Goal: Find specific page/section: Find specific page/section

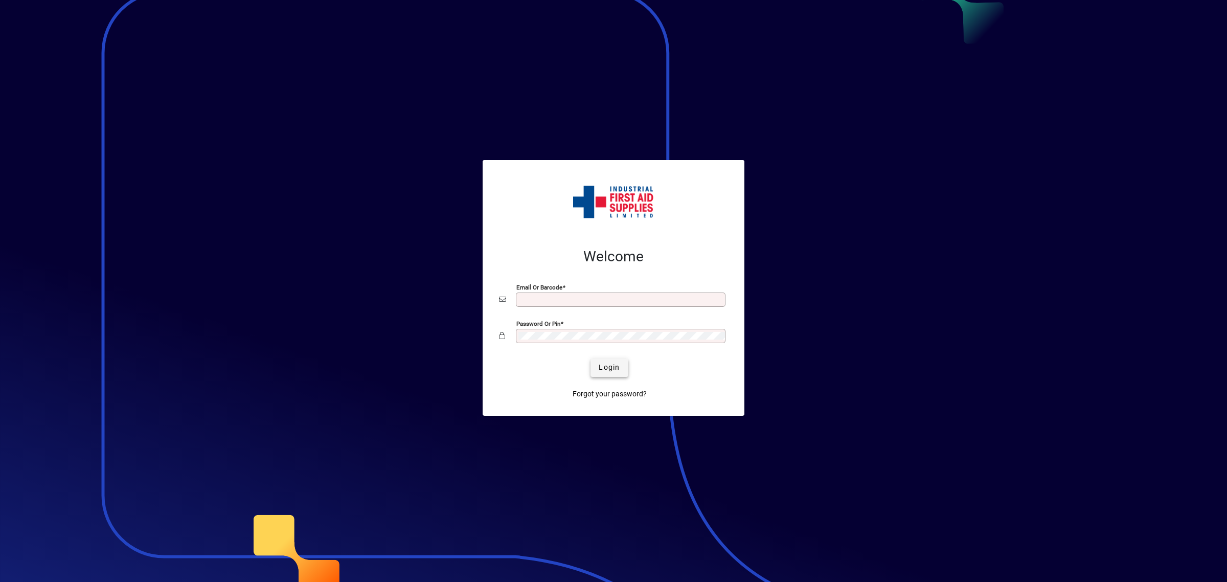
type input "**********"
click at [613, 371] on span "Login" at bounding box center [609, 367] width 21 height 11
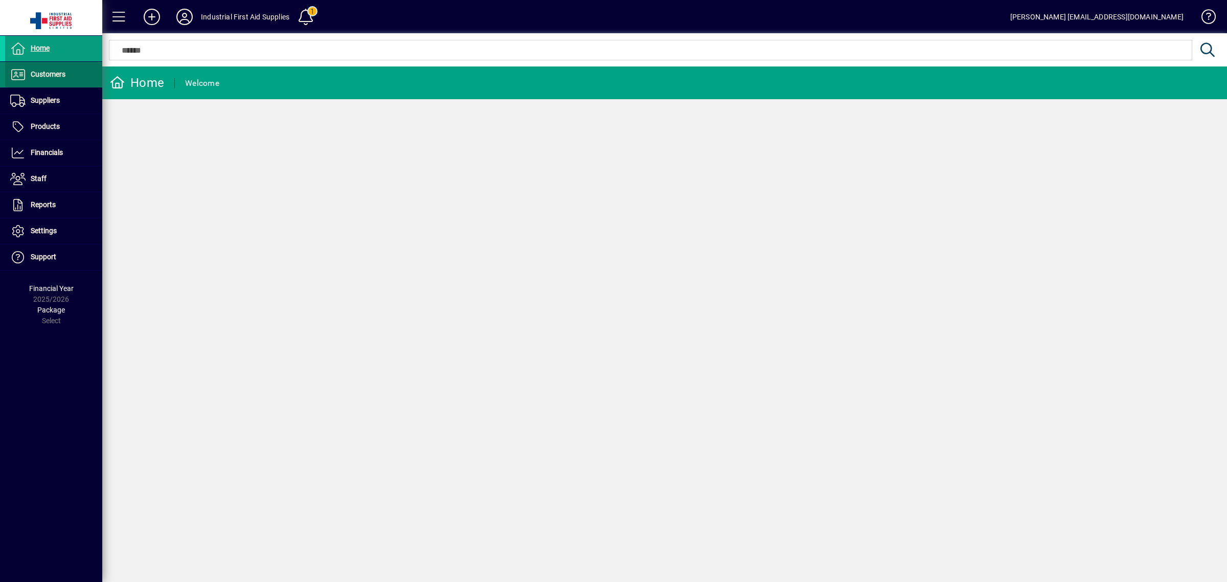
click at [54, 73] on span "Customers" at bounding box center [48, 74] width 35 height 8
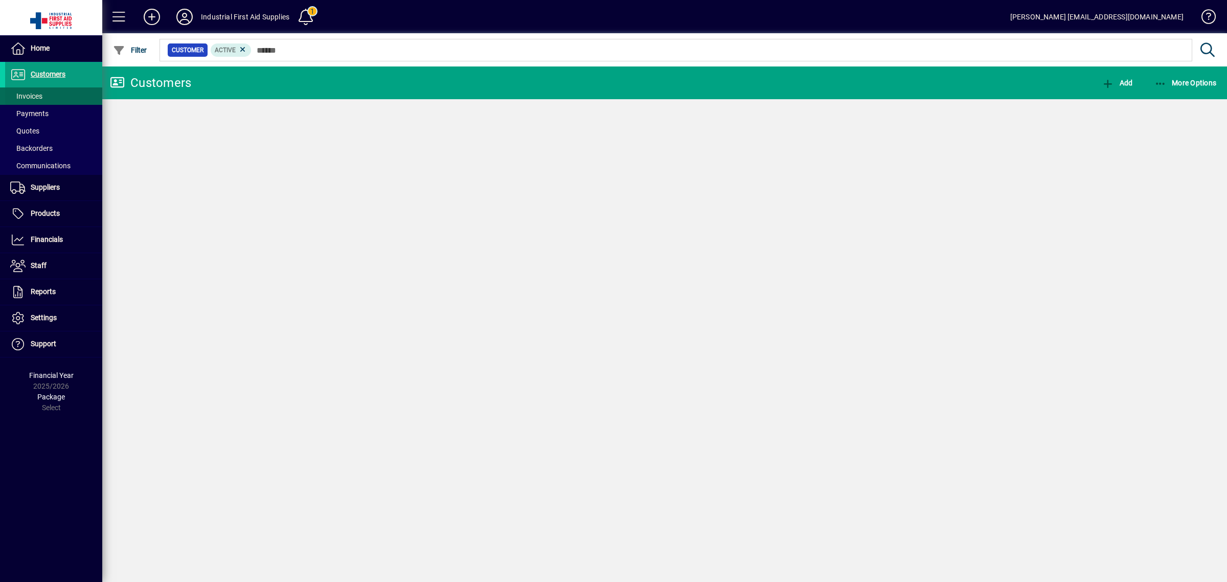
click at [61, 88] on span at bounding box center [53, 96] width 97 height 25
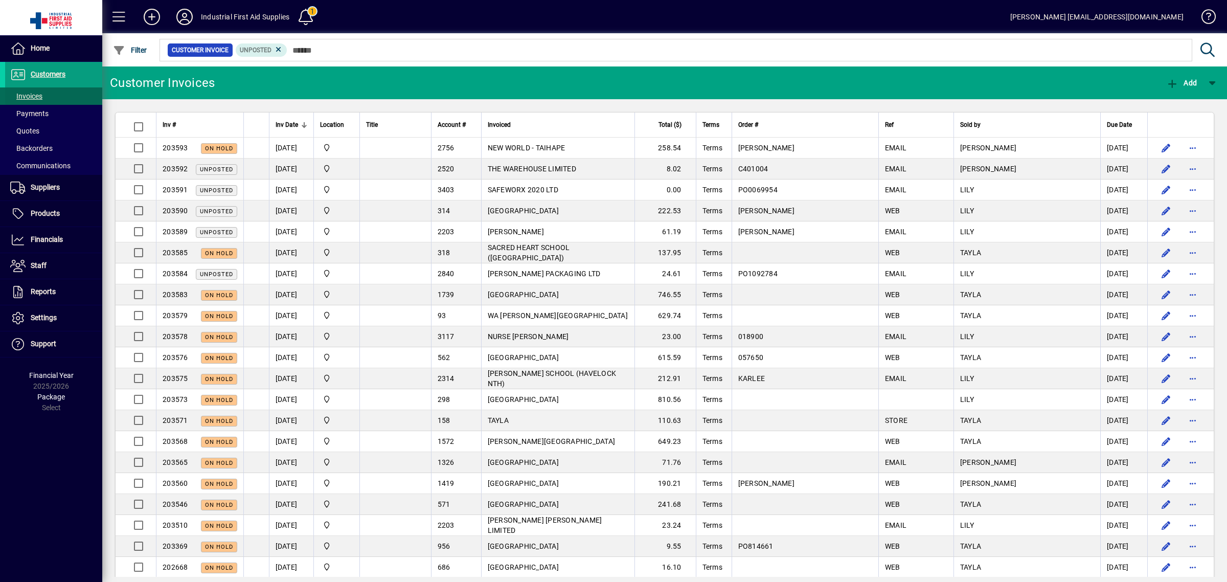
click at [77, 99] on span at bounding box center [53, 96] width 97 height 25
click at [71, 95] on span at bounding box center [53, 96] width 97 height 25
